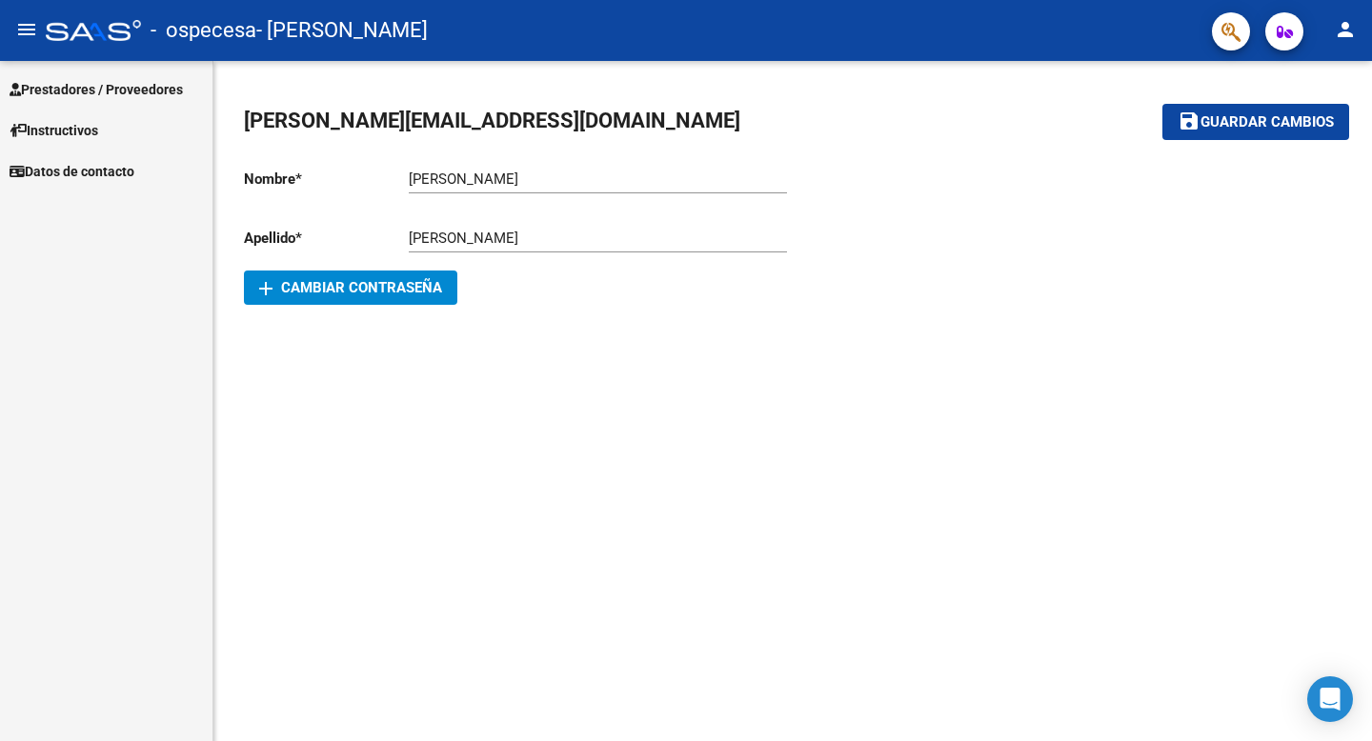
click at [1347, 32] on mat-icon "person" at bounding box center [1345, 29] width 23 height 23
click at [1316, 84] on button "person Mi Perfil" at bounding box center [1306, 80] width 116 height 46
click at [31, 28] on mat-icon "menu" at bounding box center [26, 29] width 23 height 23
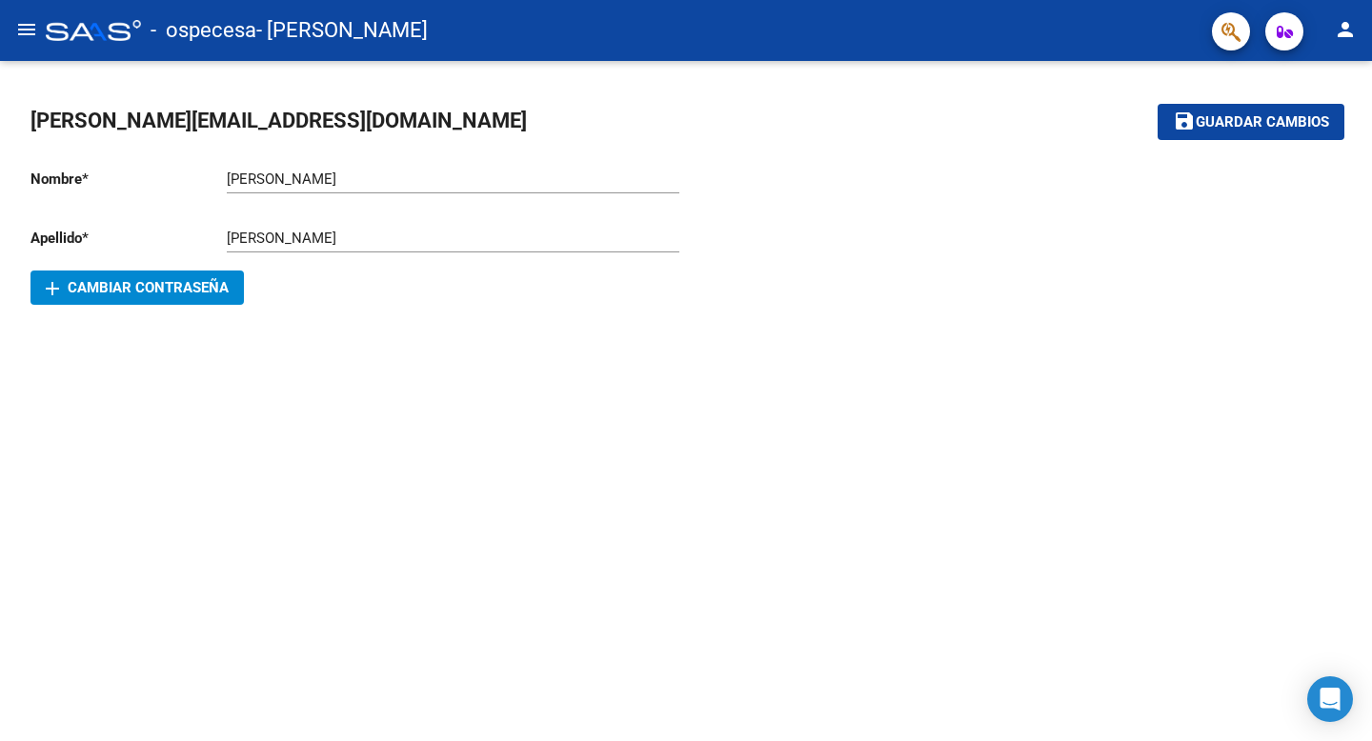
click at [28, 26] on mat-icon "menu" at bounding box center [26, 29] width 23 height 23
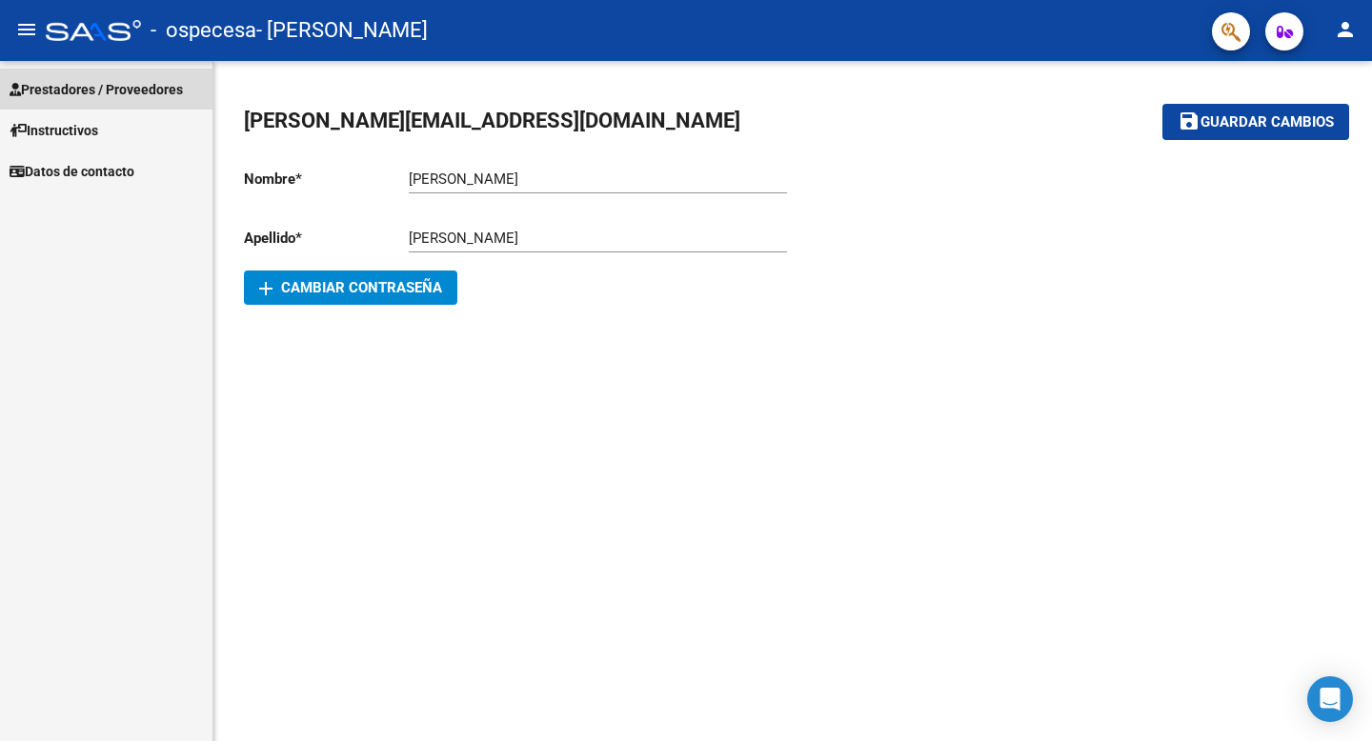
click at [60, 87] on span "Prestadores / Proveedores" at bounding box center [96, 89] width 173 height 21
click at [1253, 121] on span "Guardar cambios" at bounding box center [1266, 122] width 133 height 17
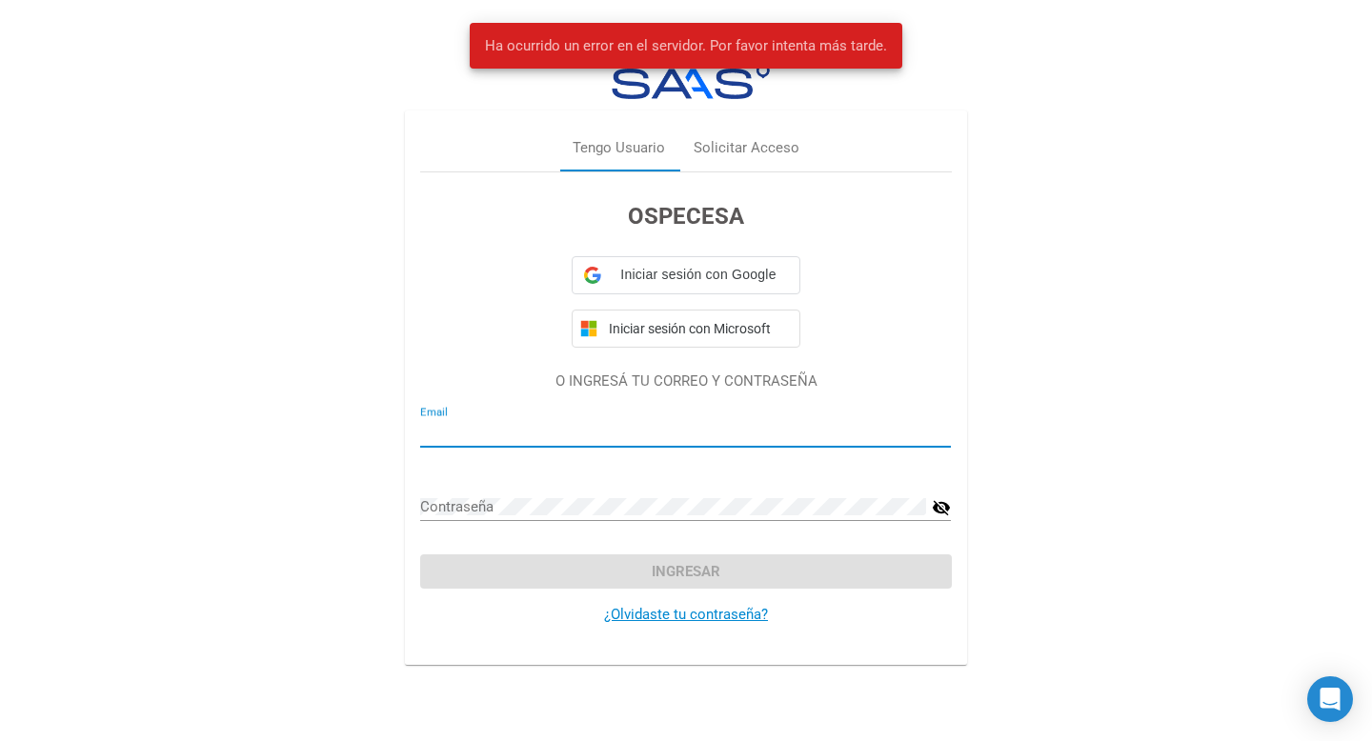
type input "[PERSON_NAME][EMAIL_ADDRESS][DOMAIN_NAME]"
